Goal: Task Accomplishment & Management: Complete application form

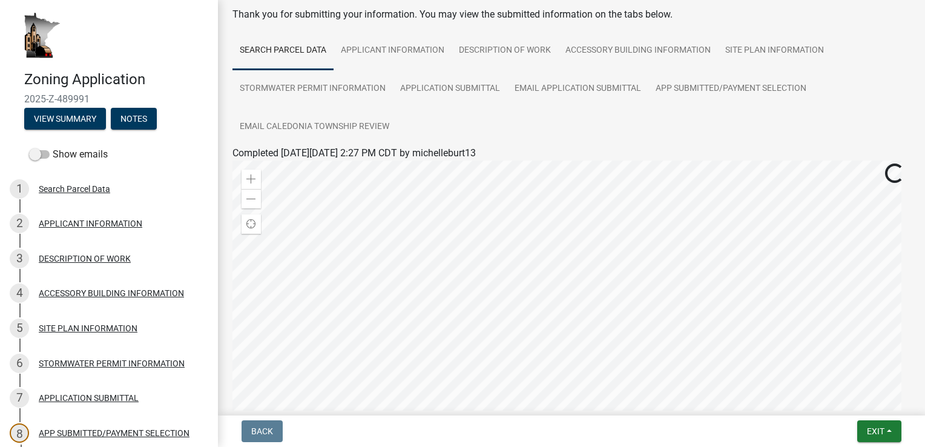
scroll to position [121, 0]
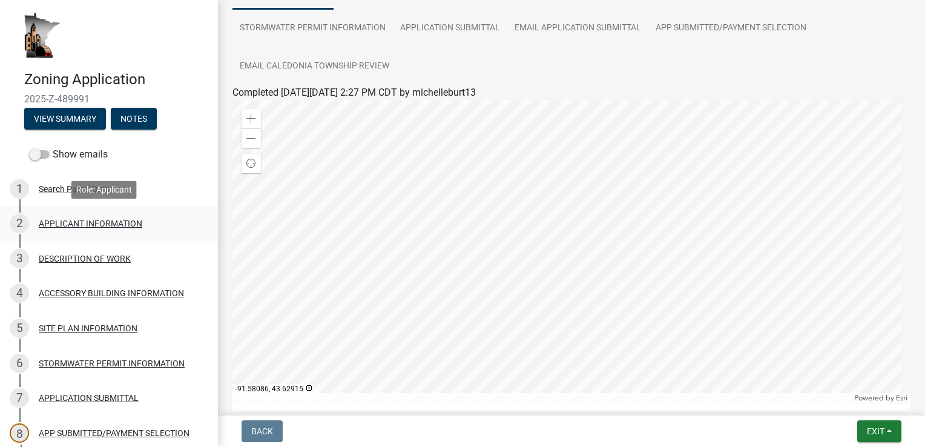
click at [73, 222] on div "APPLICANT INFORMATION" at bounding box center [91, 223] width 104 height 8
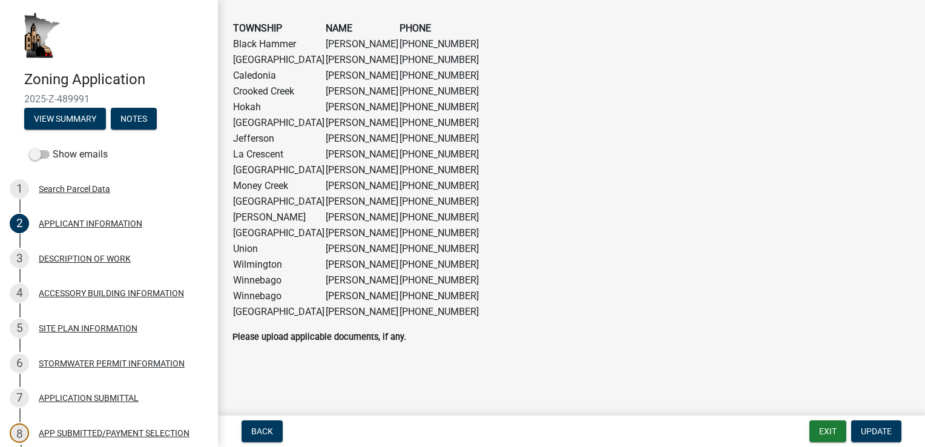
scroll to position [982, 0]
click at [72, 259] on div "DESCRIPTION OF WORK" at bounding box center [85, 258] width 92 height 8
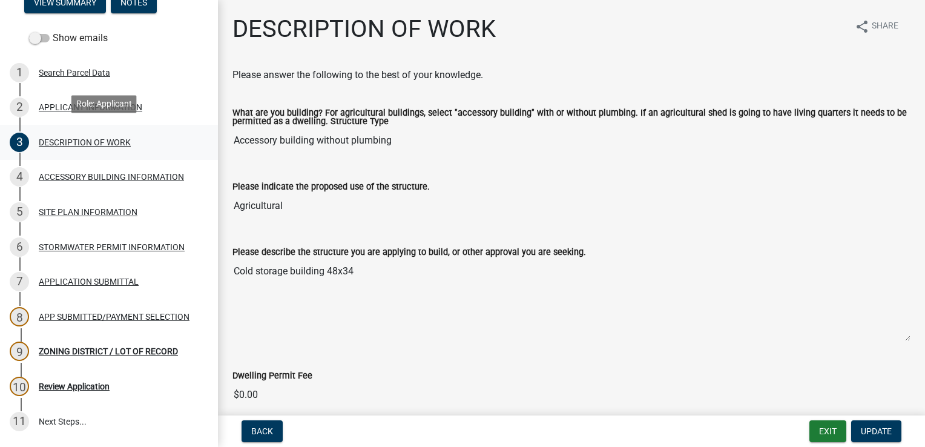
scroll to position [121, 0]
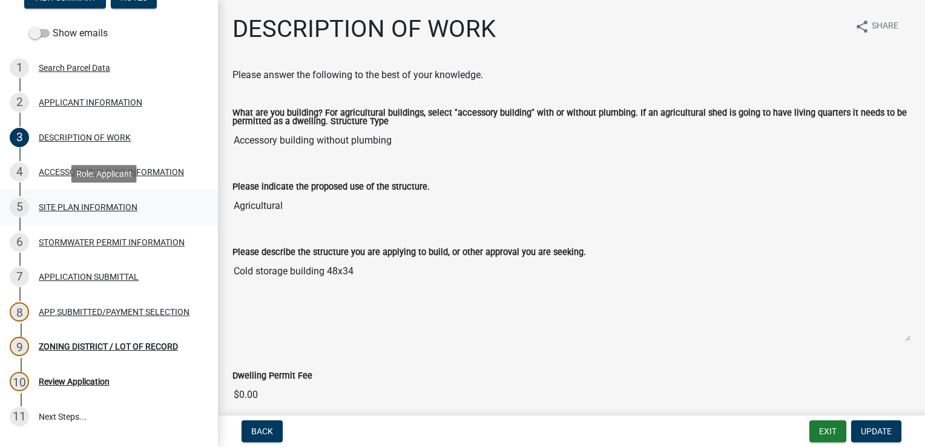
click at [61, 208] on div "SITE PLAN INFORMATION" at bounding box center [88, 207] width 99 height 8
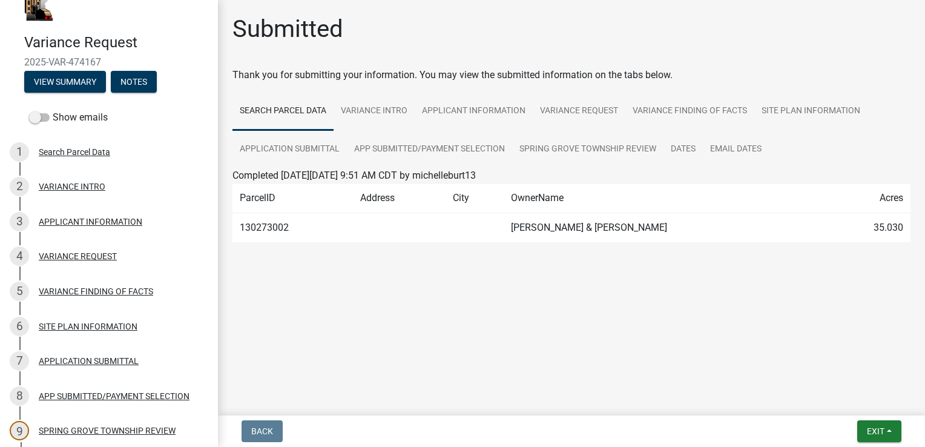
scroll to position [50, 0]
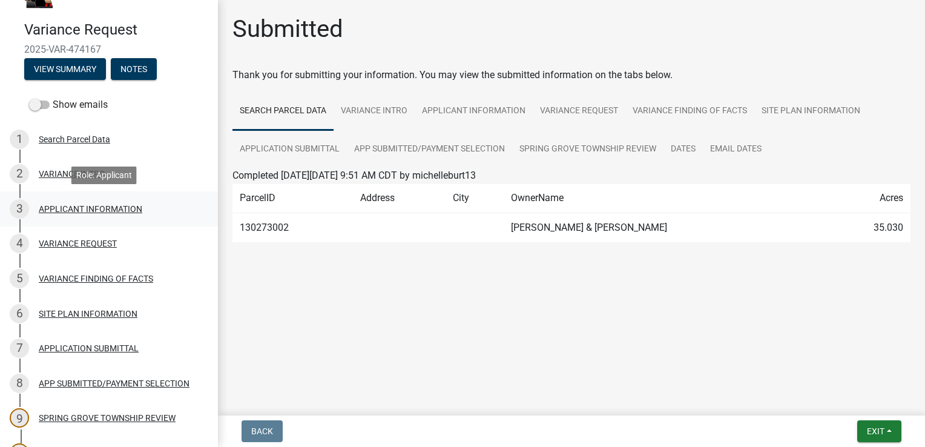
click at [78, 210] on div "APPLICANT INFORMATION" at bounding box center [91, 209] width 104 height 8
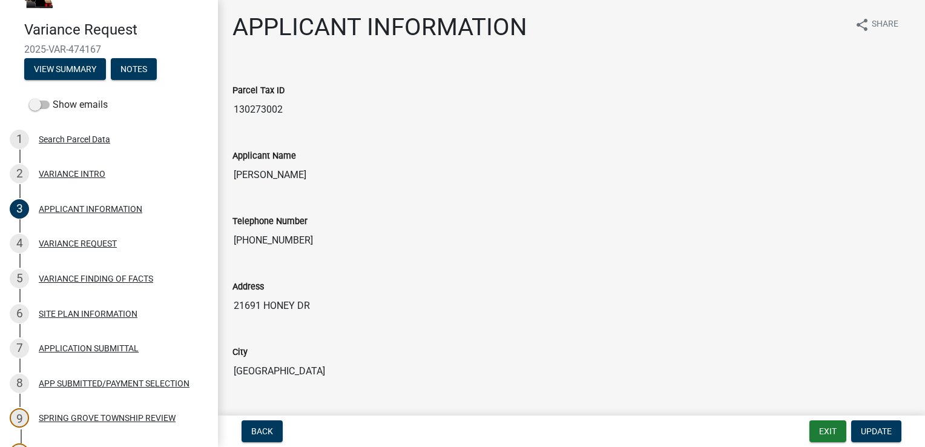
scroll to position [0, 0]
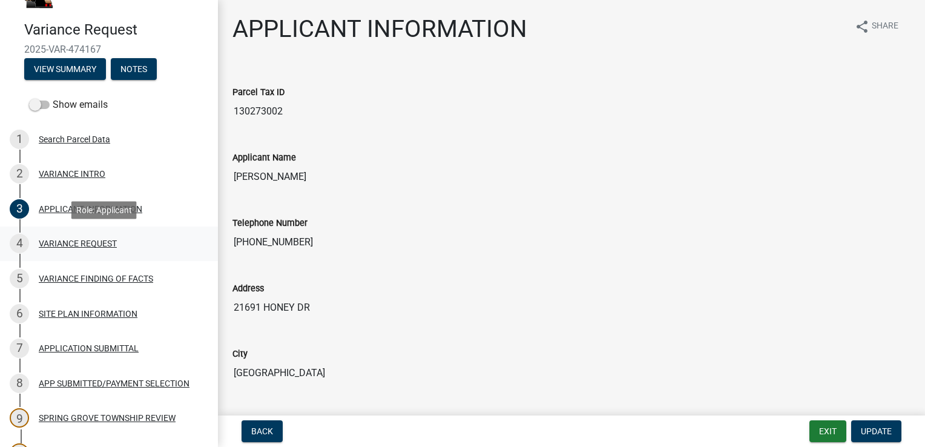
click at [61, 240] on div "VARIANCE REQUEST" at bounding box center [78, 243] width 78 height 8
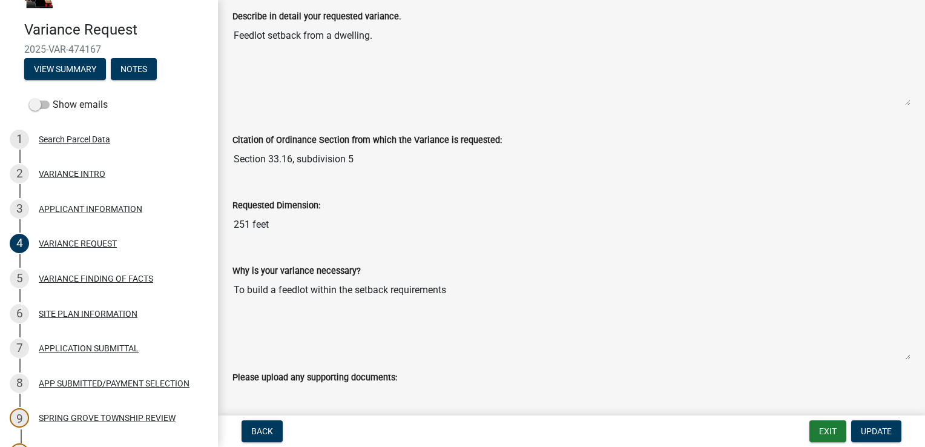
scroll to position [79, 0]
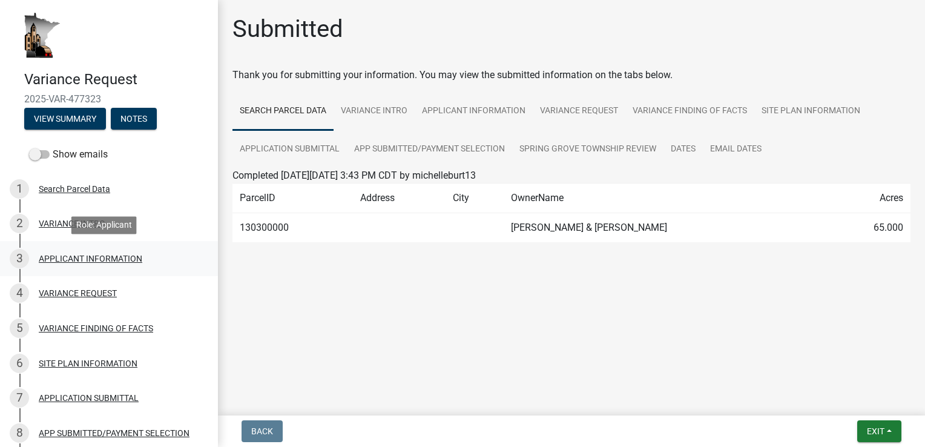
click at [49, 260] on div "APPLICANT INFORMATION" at bounding box center [91, 258] width 104 height 8
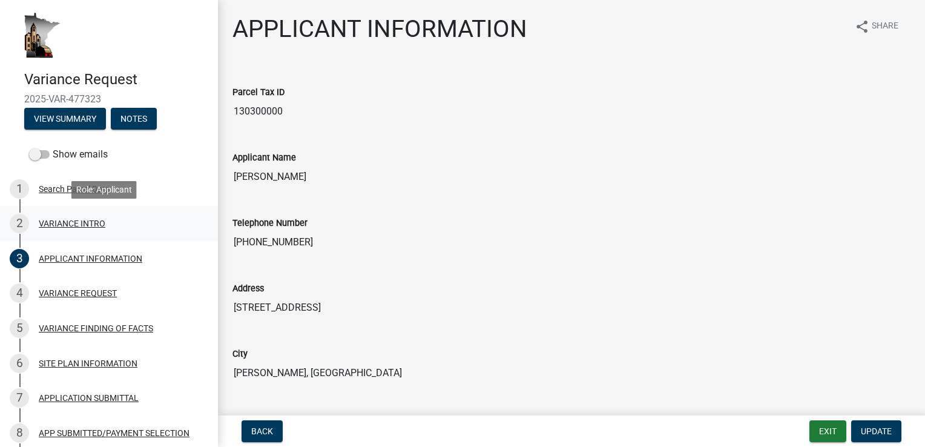
click at [54, 223] on div "VARIANCE INTRO" at bounding box center [72, 223] width 67 height 8
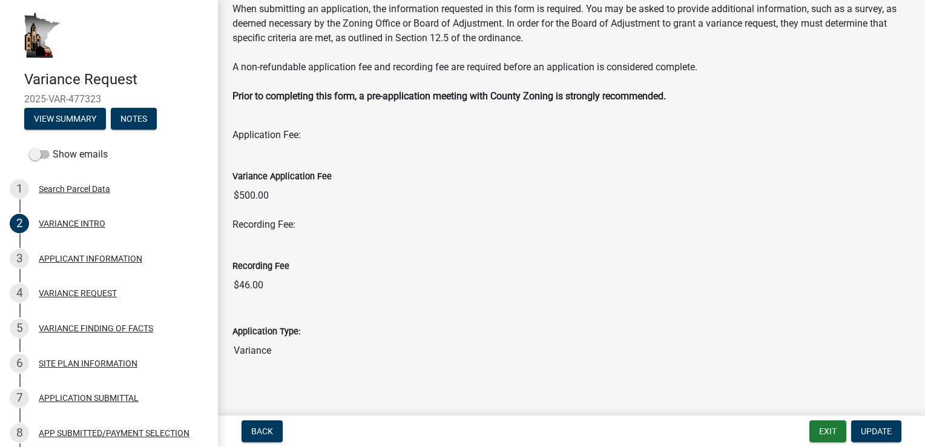
scroll to position [117, 0]
